Goal: Transaction & Acquisition: Purchase product/service

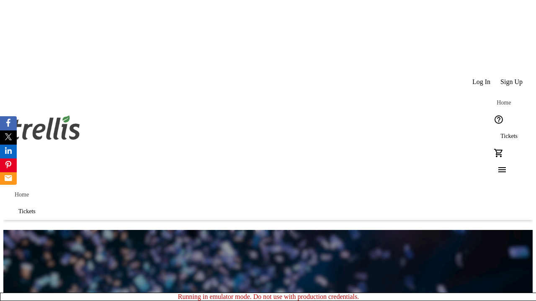
click at [512, 78] on span "Sign Up" at bounding box center [511, 82] width 22 height 8
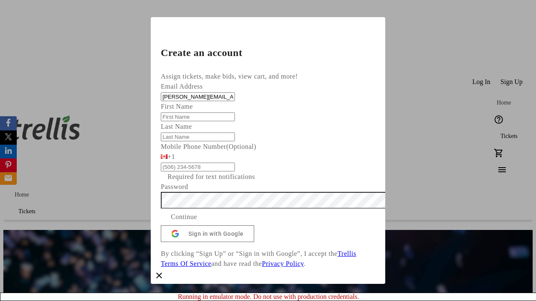
type input "[PERSON_NAME][EMAIL_ADDRESS][DOMAIN_NAME]"
type input "[PERSON_NAME]"
click at [197, 222] on span "Continue" at bounding box center [184, 217] width 26 height 10
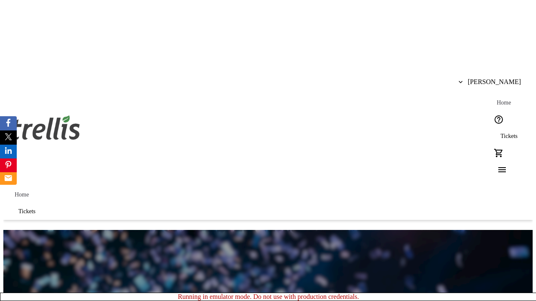
click at [304, 216] on span "Skip" at bounding box center [300, 219] width 10 height 6
click at [500, 133] on span "Tickets" at bounding box center [508, 136] width 17 height 7
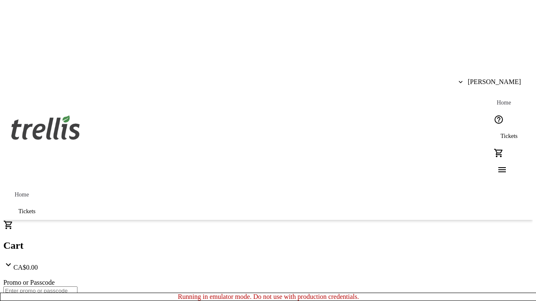
type input "1"
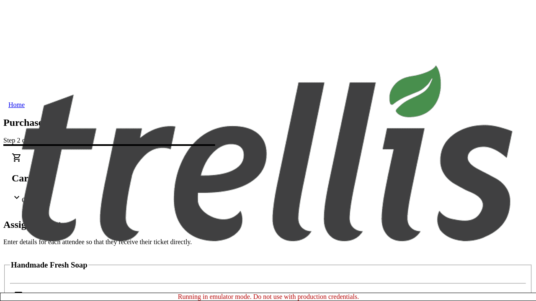
scroll to position [51, 0]
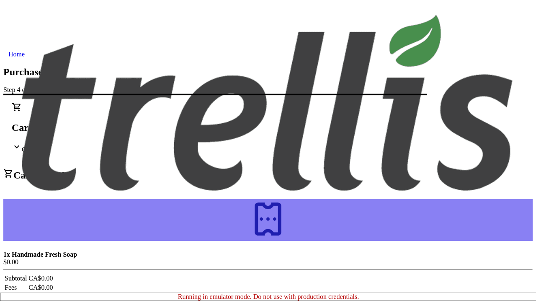
scroll to position [0, 0]
